Goal: Navigation & Orientation: Find specific page/section

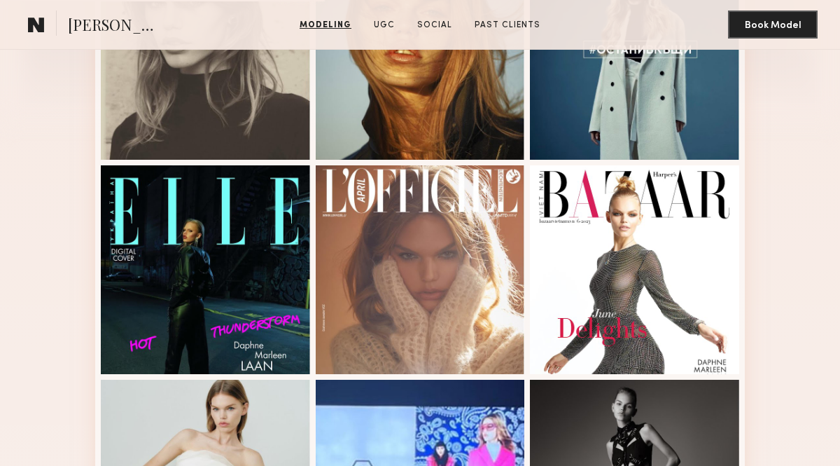
click at [792, 274] on div "Modeling Portfolio View More" at bounding box center [420, 373] width 840 height 983
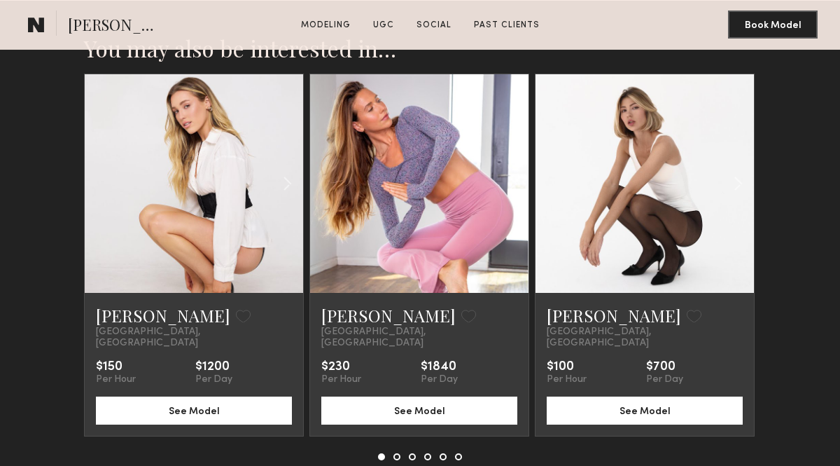
scroll to position [1879, 0]
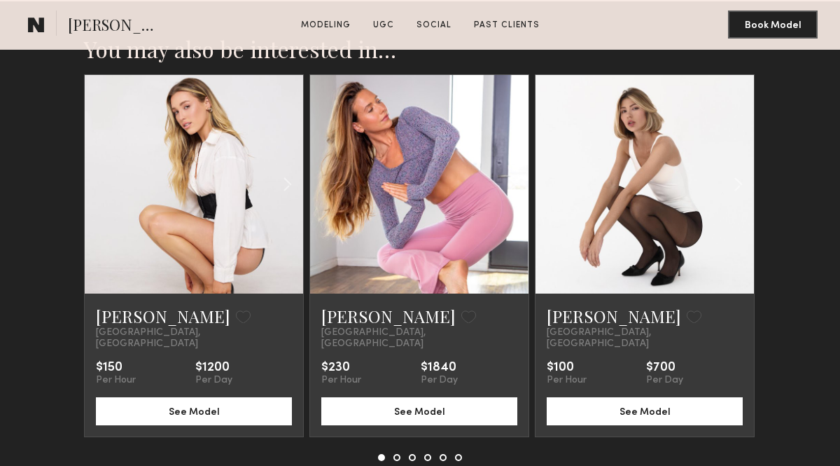
click at [395, 454] on button at bounding box center [397, 457] width 7 height 7
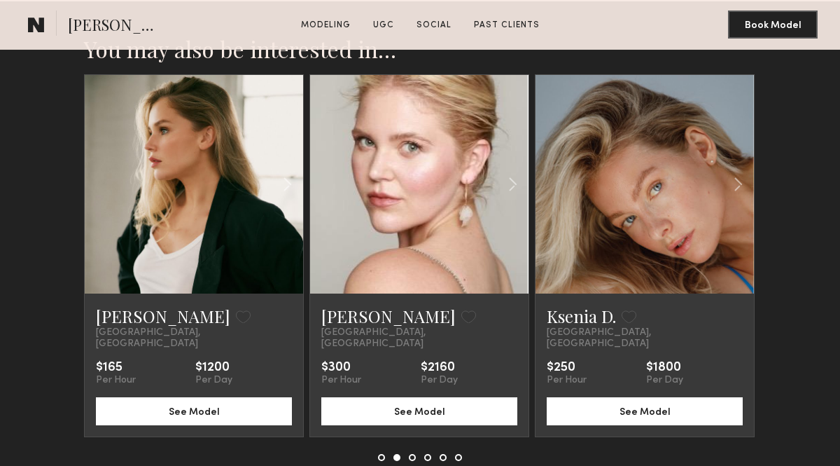
click at [414, 454] on button at bounding box center [412, 457] width 7 height 7
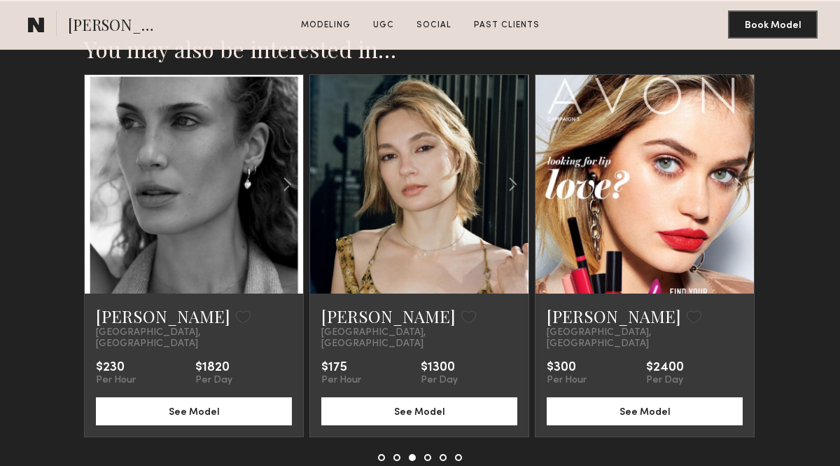
click at [426, 454] on button at bounding box center [427, 457] width 7 height 7
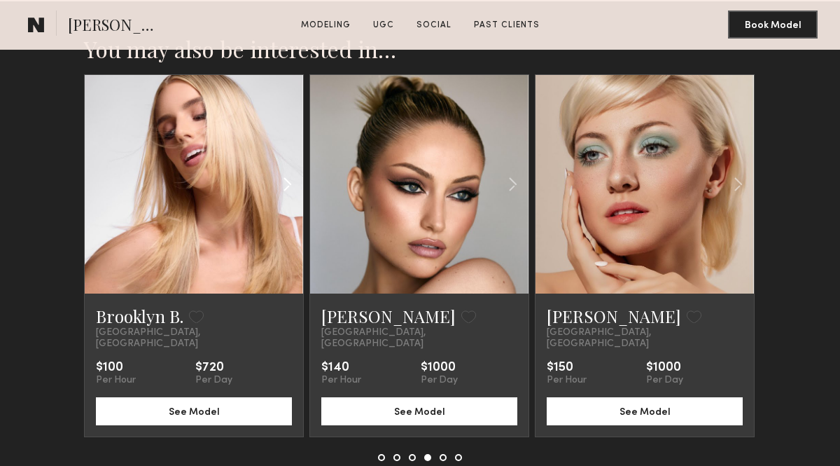
scroll to position [1872, 0]
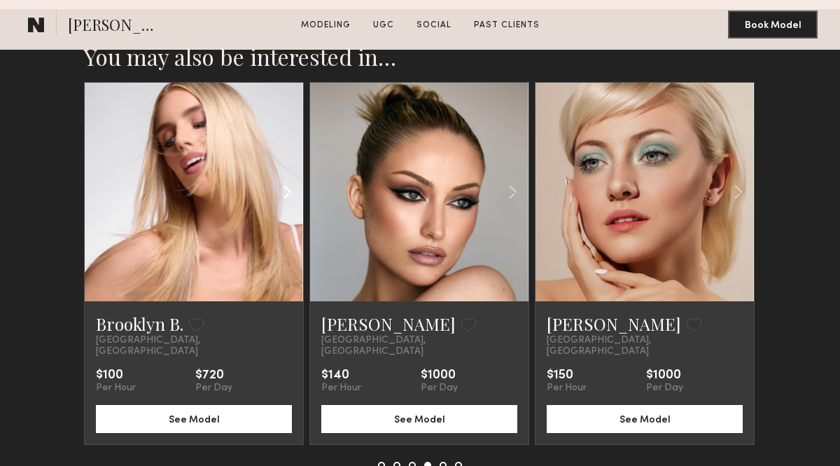
click at [283, 183] on common-icon at bounding box center [287, 192] width 20 height 27
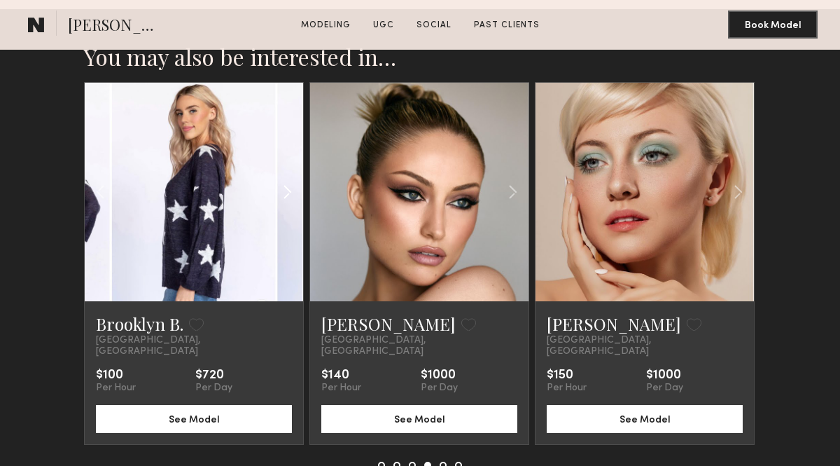
click at [283, 183] on common-icon at bounding box center [287, 192] width 20 height 27
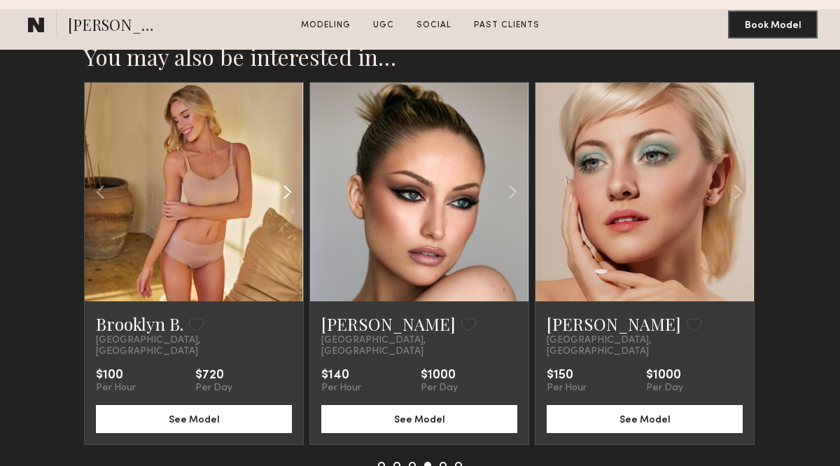
click at [283, 183] on common-icon at bounding box center [287, 192] width 20 height 27
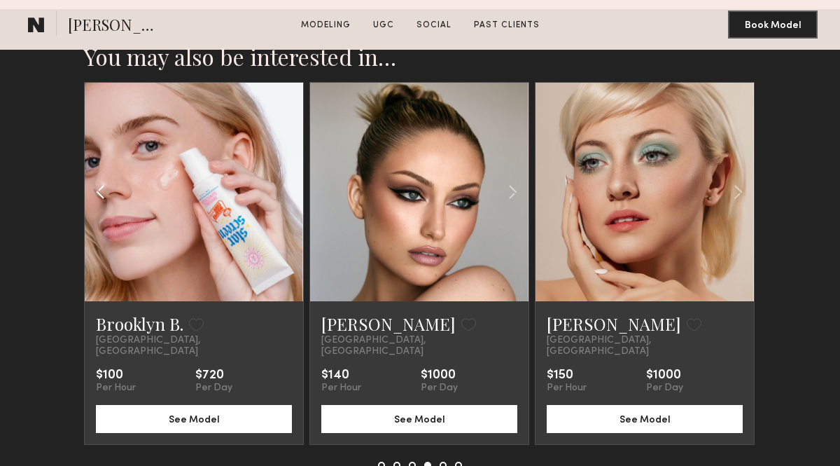
click at [102, 185] on common-icon at bounding box center [100, 192] width 20 height 27
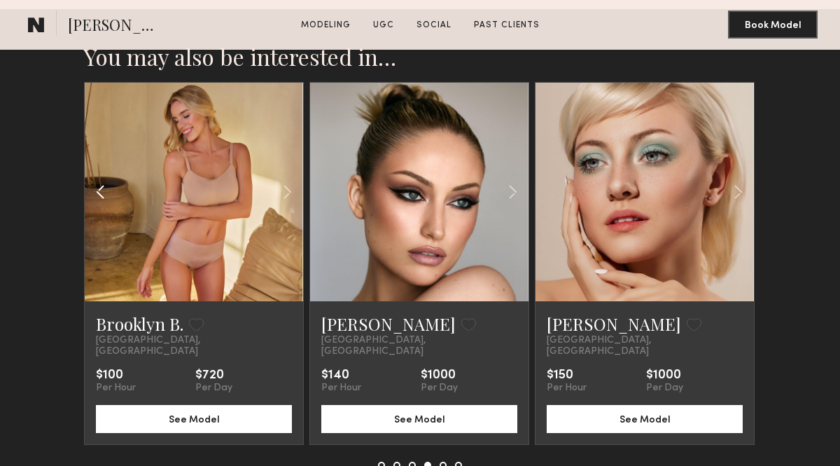
click at [102, 185] on common-icon at bounding box center [100, 192] width 20 height 27
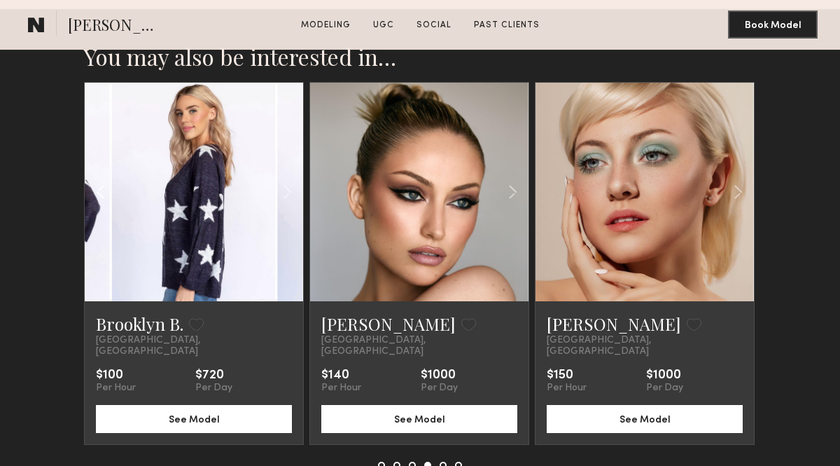
click at [102, 185] on common-icon at bounding box center [100, 192] width 20 height 27
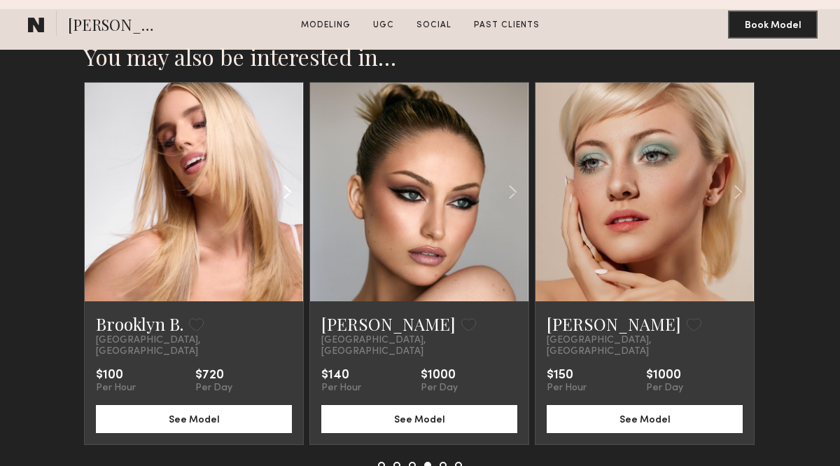
click at [283, 186] on common-icon at bounding box center [287, 192] width 20 height 27
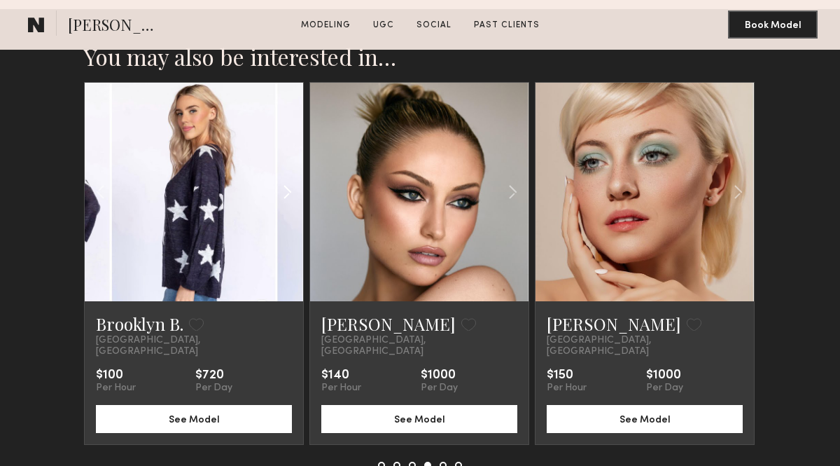
click at [283, 186] on common-icon at bounding box center [287, 192] width 20 height 27
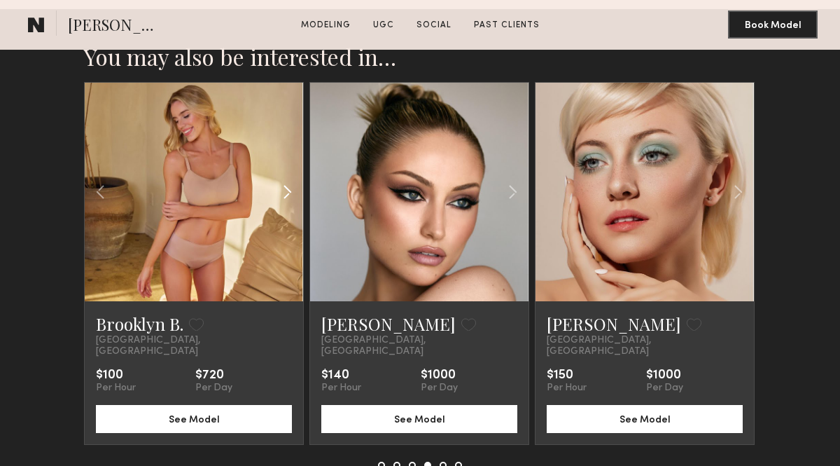
click at [283, 186] on common-icon at bounding box center [287, 192] width 20 height 27
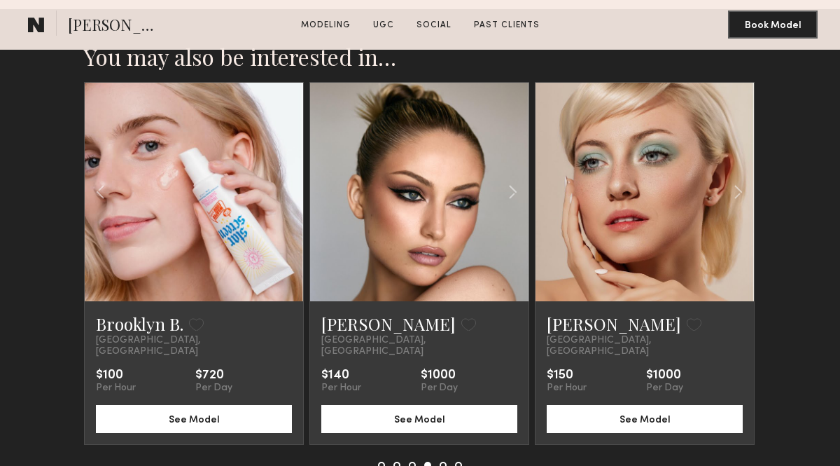
click at [443, 461] on button at bounding box center [443, 464] width 7 height 7
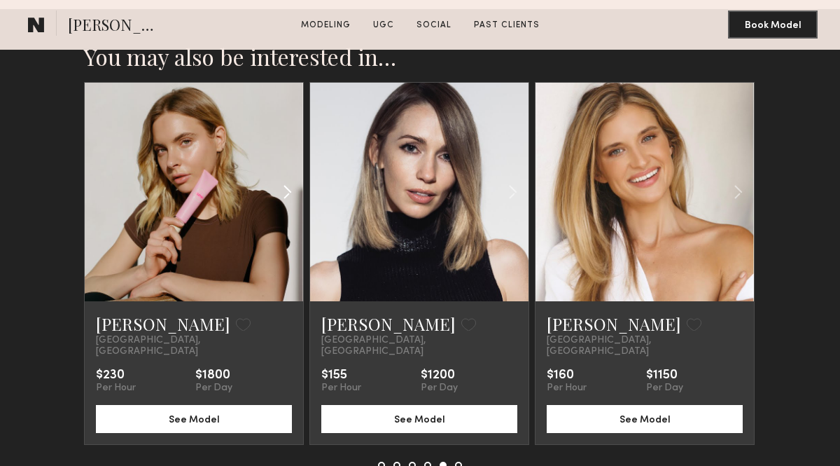
click at [284, 190] on common-icon at bounding box center [287, 192] width 20 height 27
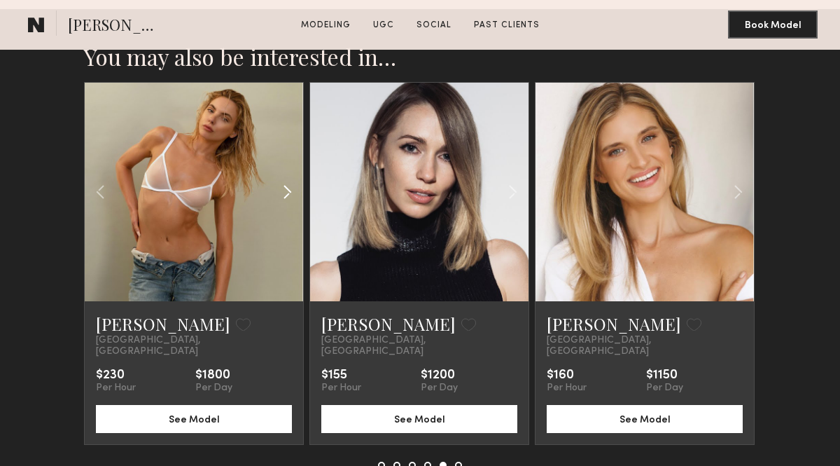
click at [284, 190] on common-icon at bounding box center [287, 192] width 20 height 27
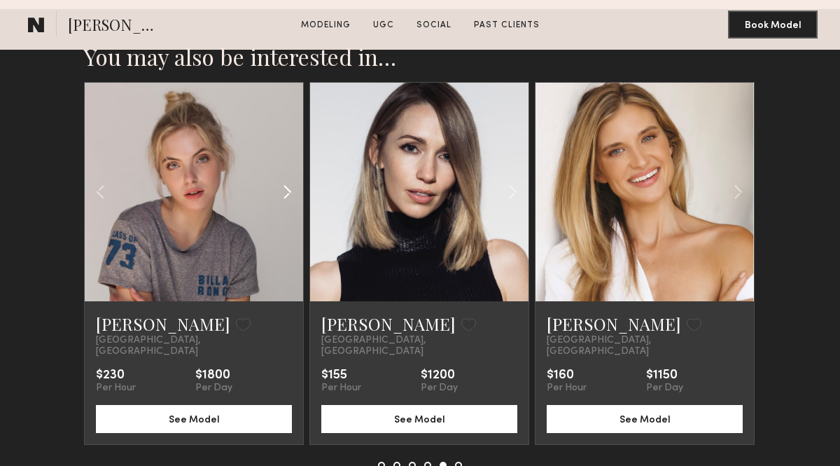
click at [284, 190] on common-icon at bounding box center [287, 192] width 20 height 27
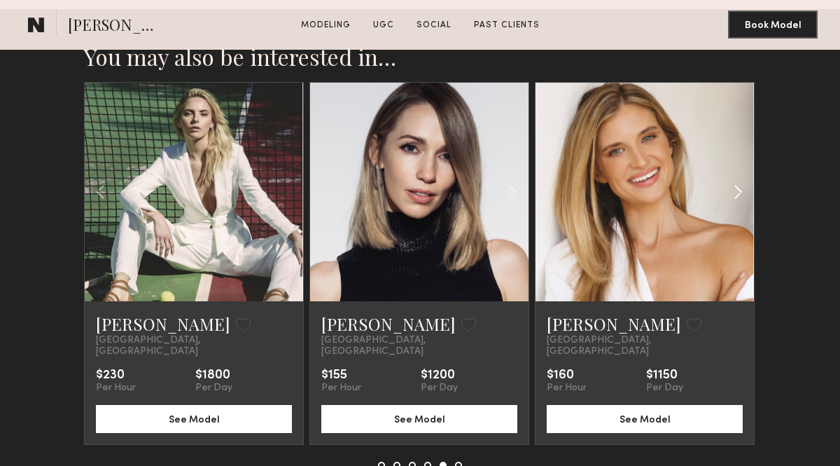
click at [735, 195] on common-icon at bounding box center [738, 192] width 20 height 27
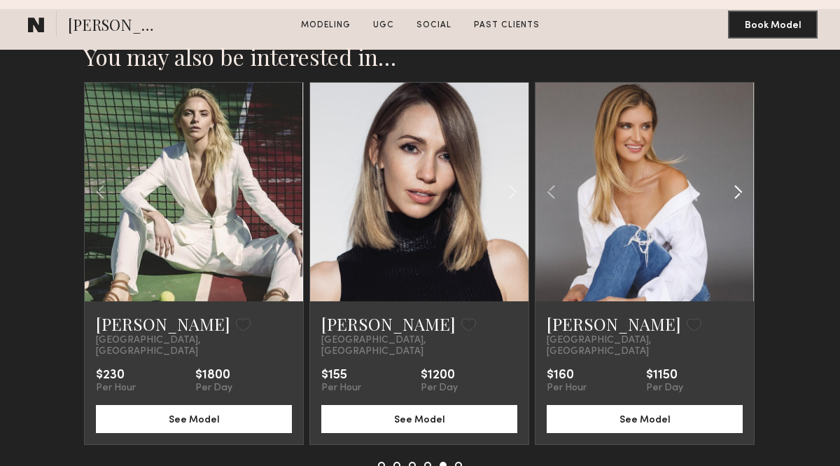
click at [735, 195] on common-icon at bounding box center [738, 192] width 20 height 27
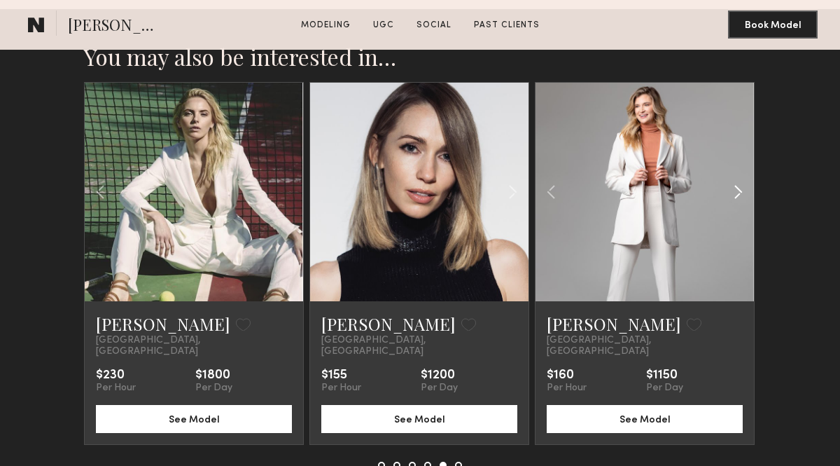
click at [735, 195] on common-icon at bounding box center [738, 192] width 20 height 27
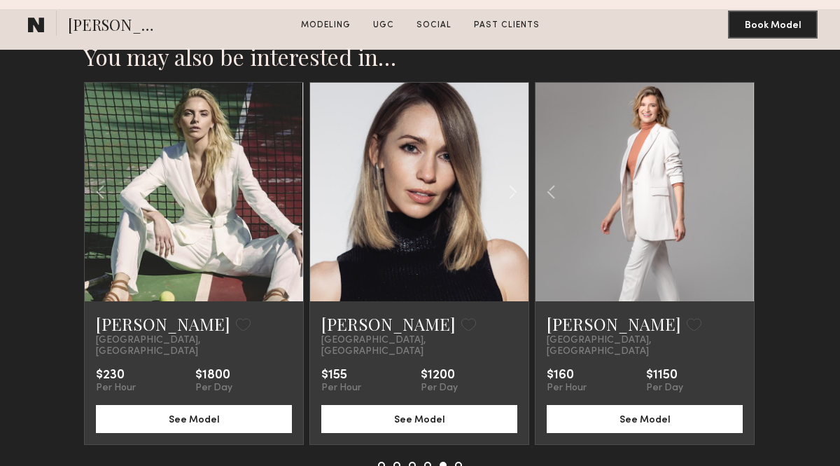
click at [458, 461] on button at bounding box center [458, 464] width 7 height 7
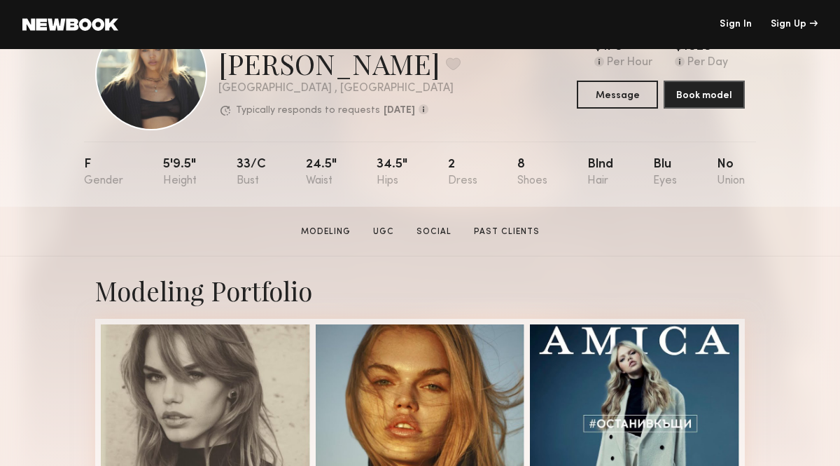
scroll to position [0, 0]
